Goal: Task Accomplishment & Management: Complete application form

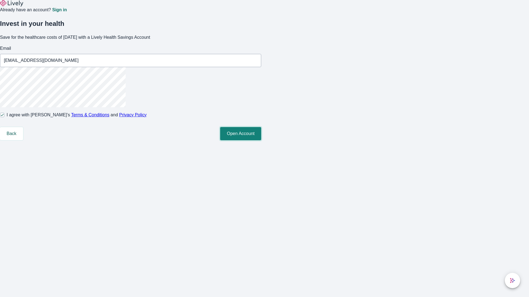
click at [261, 140] on button "Open Account" at bounding box center [240, 133] width 41 height 13
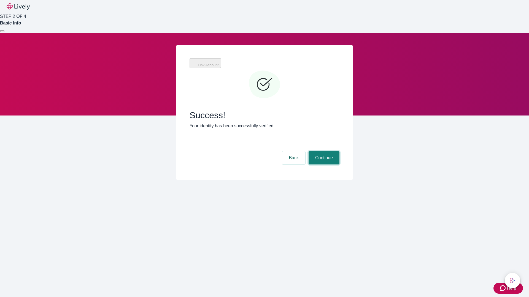
click at [323, 151] on button "Continue" at bounding box center [323, 157] width 31 height 13
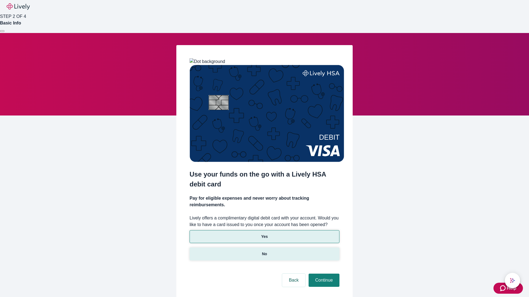
click at [264, 251] on p "No" at bounding box center [264, 254] width 5 height 6
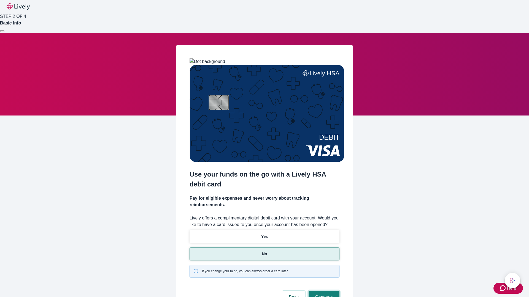
click at [323, 291] on button "Continue" at bounding box center [323, 297] width 31 height 13
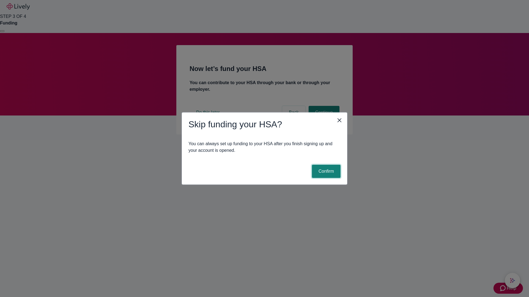
click at [325, 172] on button "Confirm" at bounding box center [326, 171] width 29 height 13
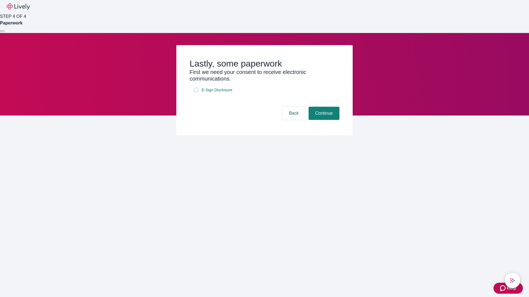
click at [196, 92] on input "E-Sign Disclosure" at bounding box center [196, 90] width 4 height 4
checkbox input "true"
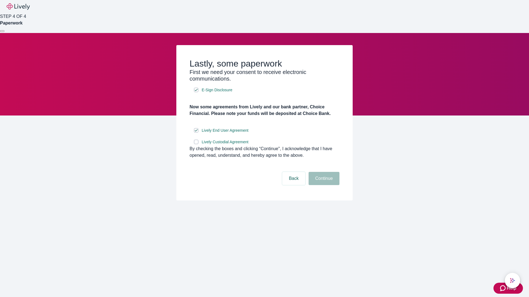
click at [196, 144] on input "Lively Custodial Agreement" at bounding box center [196, 142] width 4 height 4
checkbox input "true"
click at [323, 185] on button "Continue" at bounding box center [323, 178] width 31 height 13
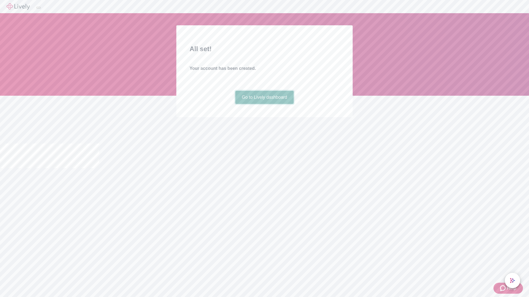
click at [264, 104] on link "Go to Lively dashboard" at bounding box center [264, 97] width 59 height 13
